Goal: Transaction & Acquisition: Purchase product/service

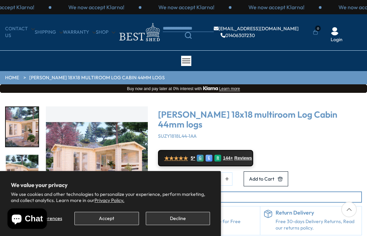
click at [108, 217] on button "Accept" at bounding box center [106, 218] width 64 height 13
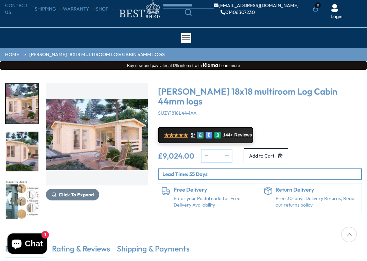
scroll to position [25, 0]
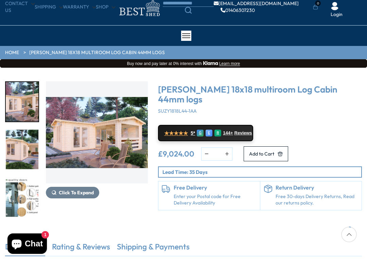
click at [87, 138] on img "1 / 7" at bounding box center [97, 132] width 102 height 102
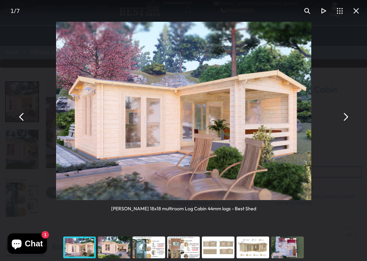
click at [21, 116] on button "You can close this modal content with the ESC key" at bounding box center [22, 117] width 16 height 16
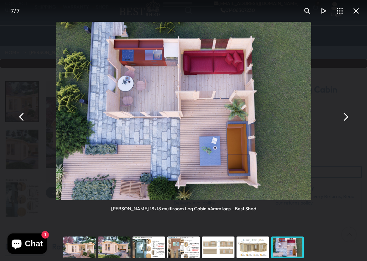
click at [22, 118] on button "You can close this modal content with the ESC key" at bounding box center [22, 117] width 16 height 16
